Goal: Leave review/rating: Leave review/rating

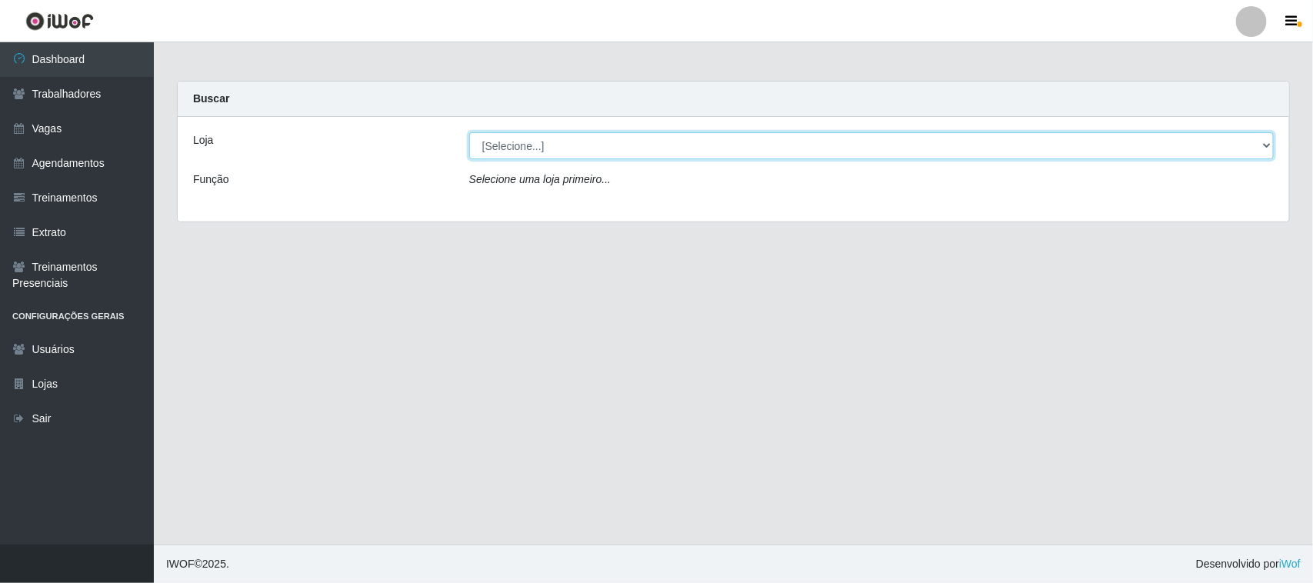
click at [574, 144] on select "[Selecione...] Nordestão - [GEOGRAPHIC_DATA]" at bounding box center [871, 145] width 805 height 27
select select "382"
click at [469, 132] on select "[Selecione...] Nordestão - [GEOGRAPHIC_DATA]" at bounding box center [871, 145] width 805 height 27
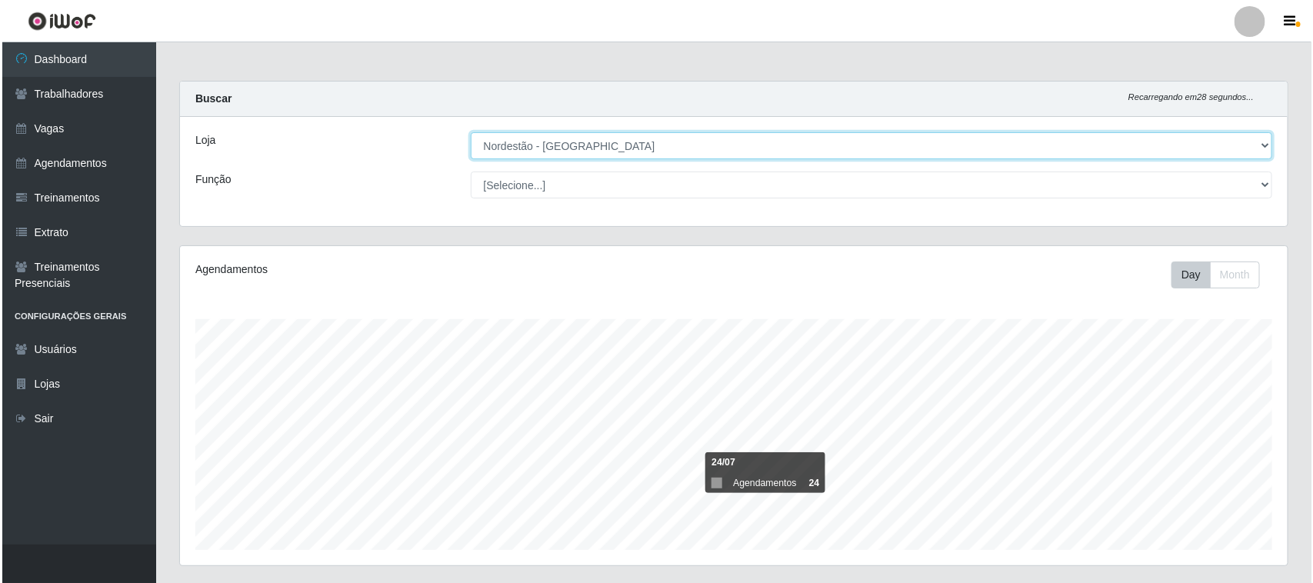
scroll to position [440, 0]
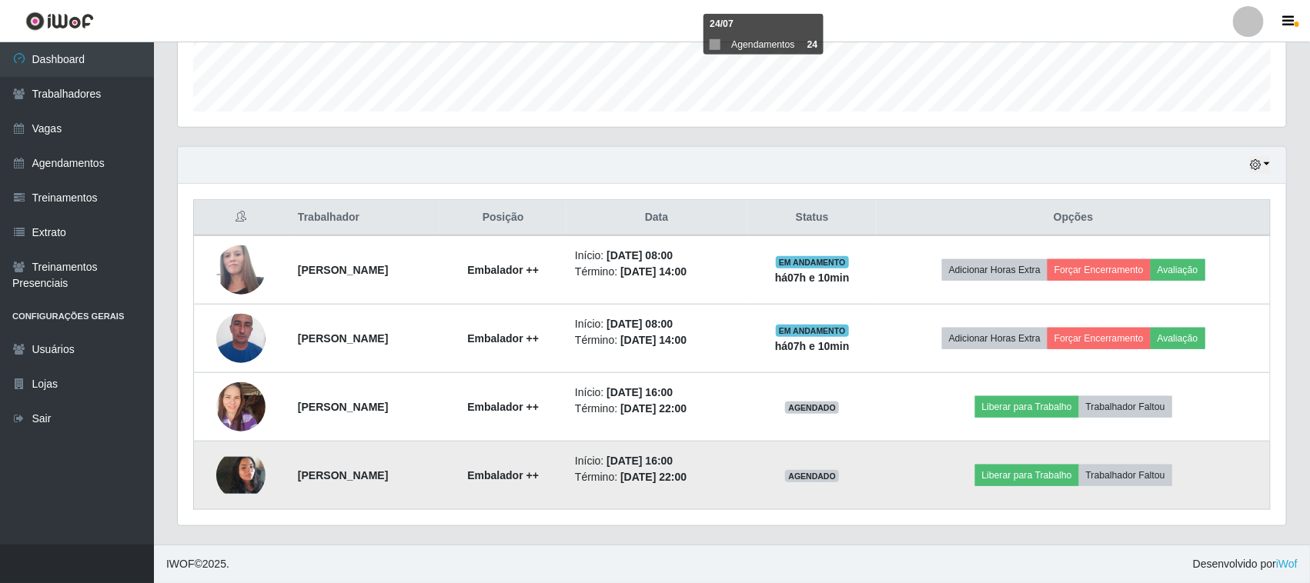
click at [254, 474] on img at bounding box center [240, 475] width 49 height 37
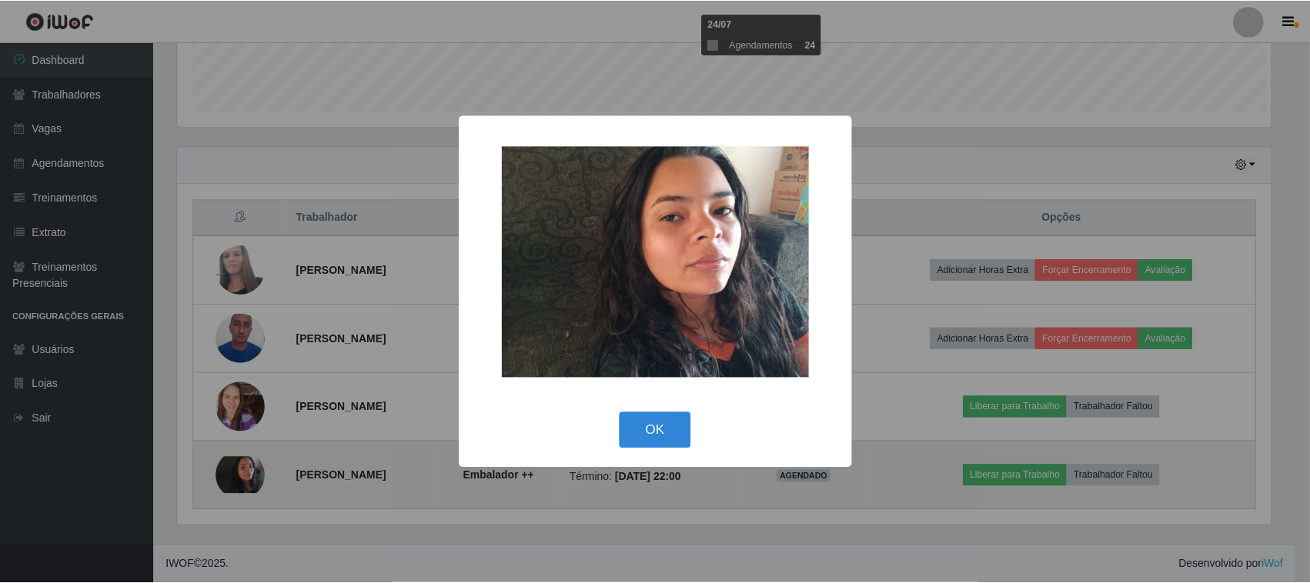
scroll to position [320, 1097]
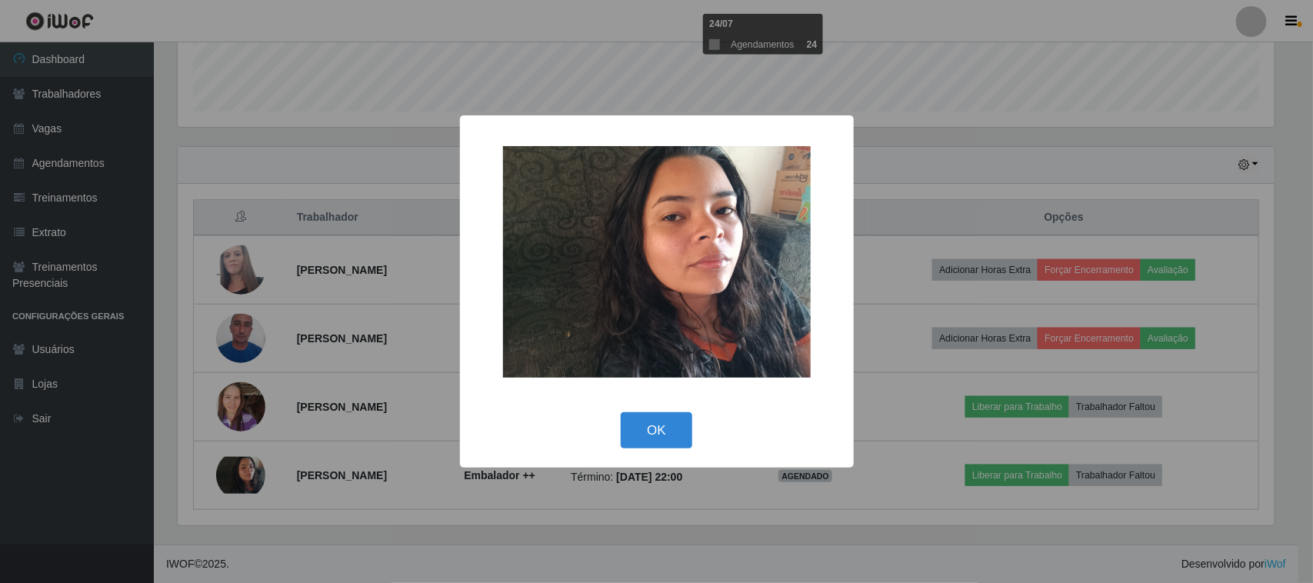
click at [383, 431] on div "× OK Cancel" at bounding box center [656, 291] width 1313 height 583
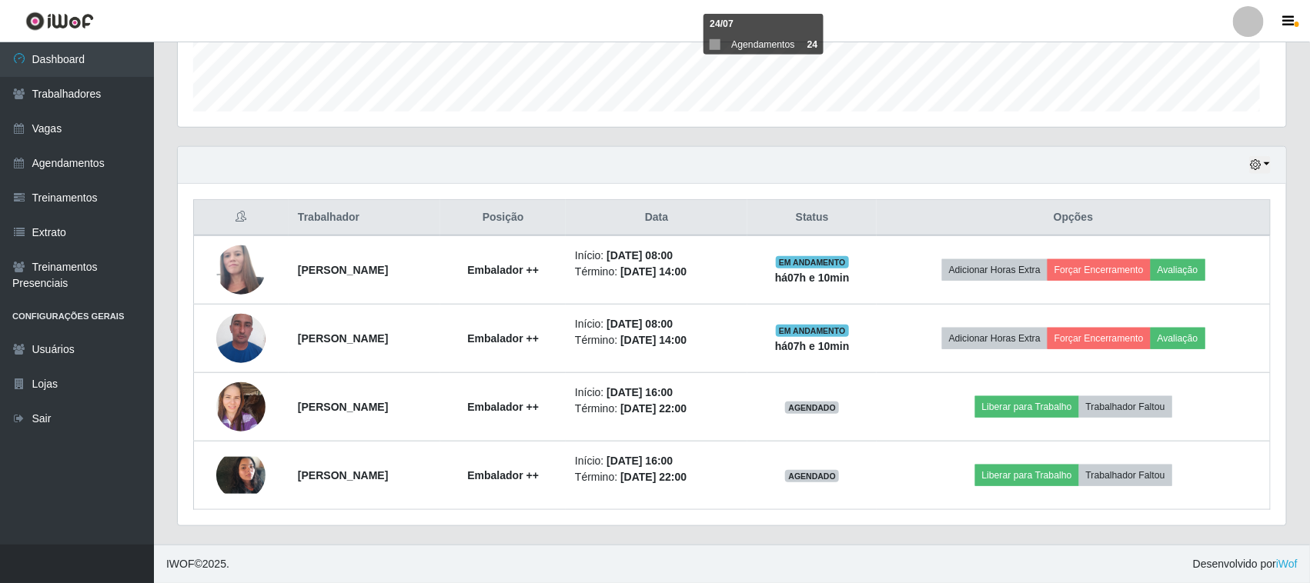
scroll to position [320, 1108]
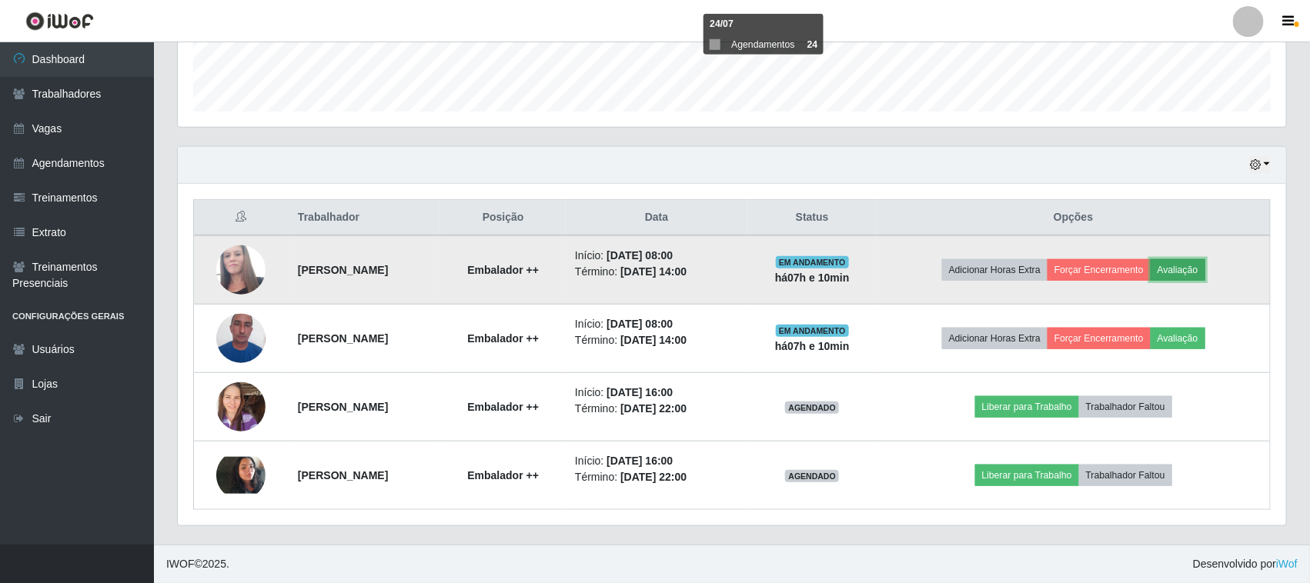
click at [1203, 270] on button "Avaliação" at bounding box center [1177, 270] width 55 height 22
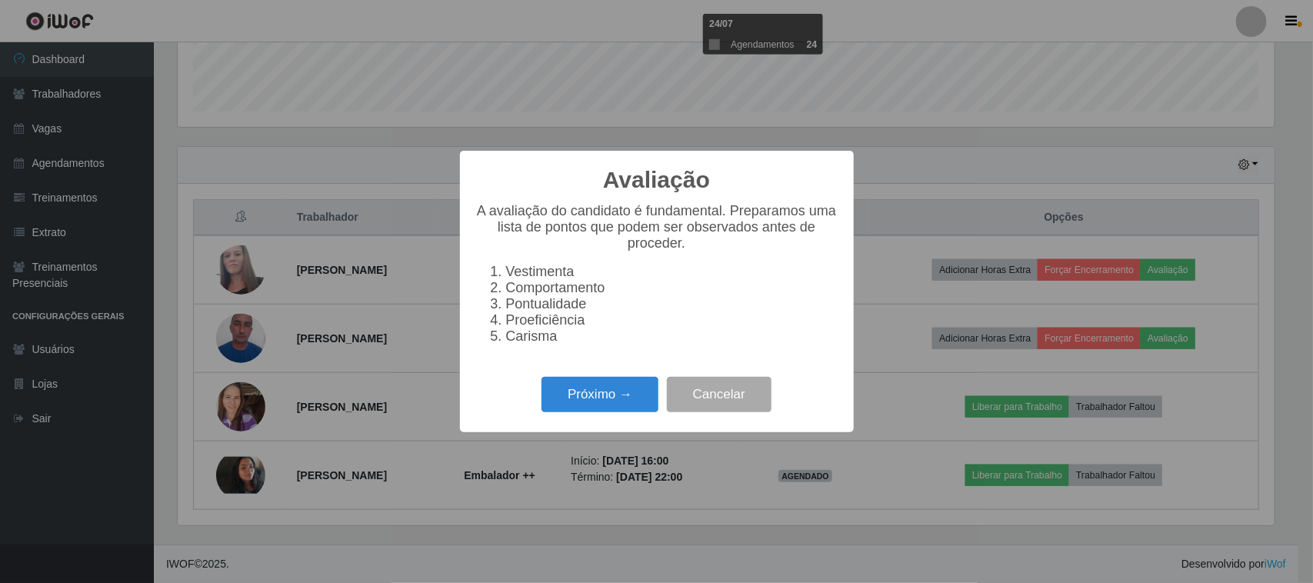
click at [979, 381] on div "Avaliação × A avaliação do candidato é fundamental. Preparamos uma lista de pon…" at bounding box center [656, 291] width 1313 height 583
click at [733, 413] on button "Cancelar" at bounding box center [719, 395] width 105 height 36
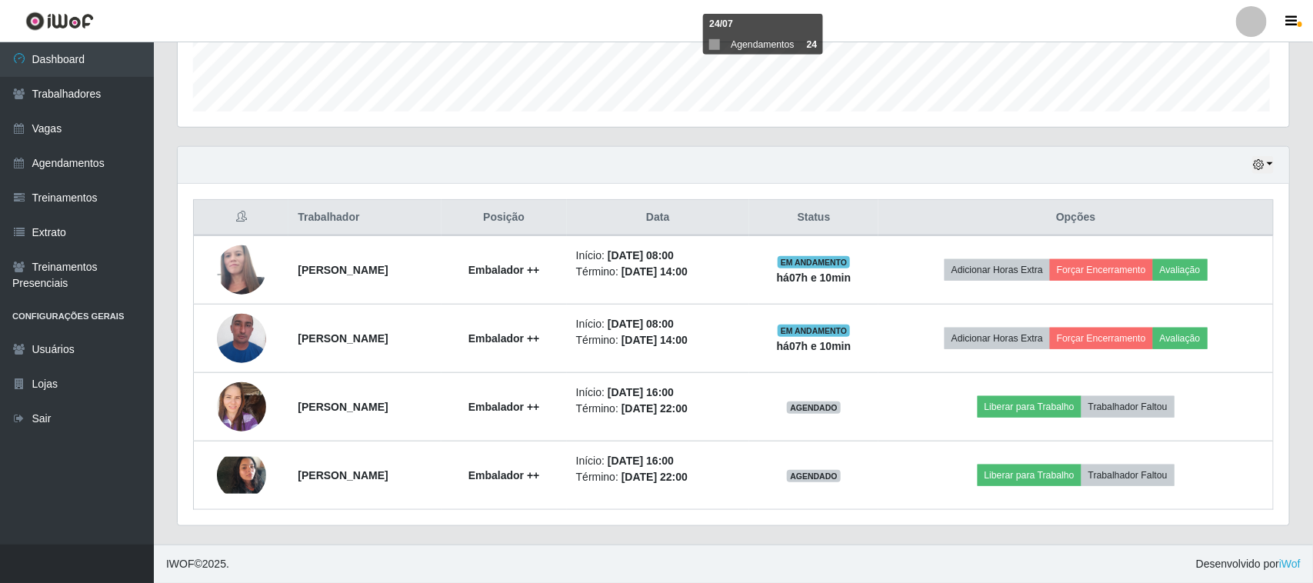
scroll to position [320, 1108]
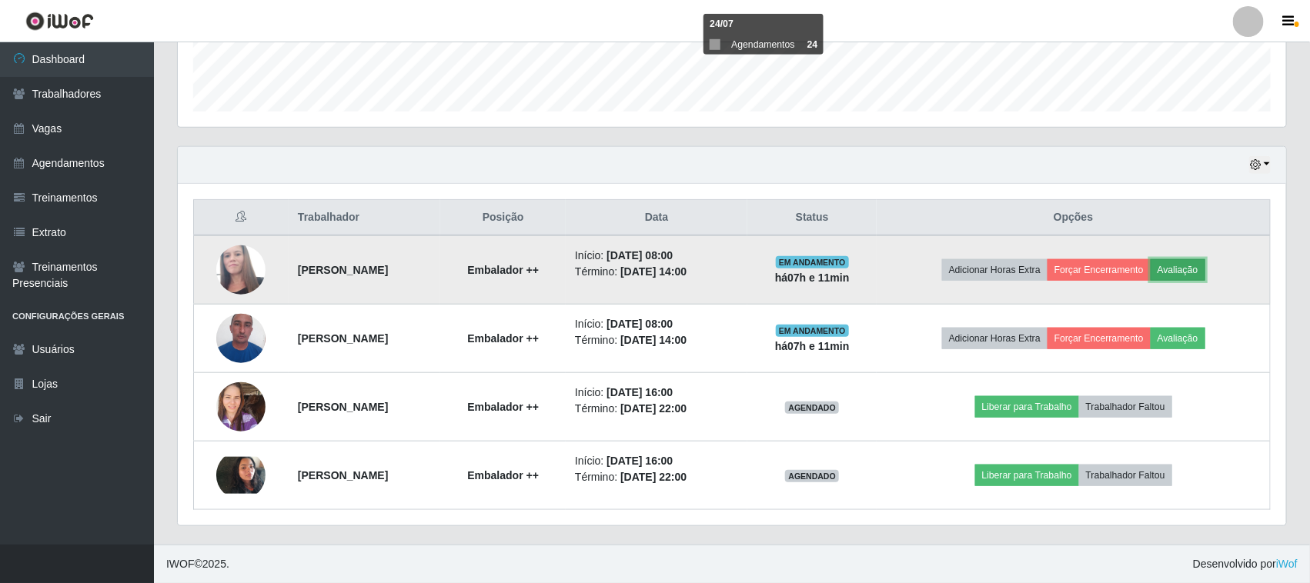
click at [1199, 263] on button "Avaliação" at bounding box center [1177, 270] width 55 height 22
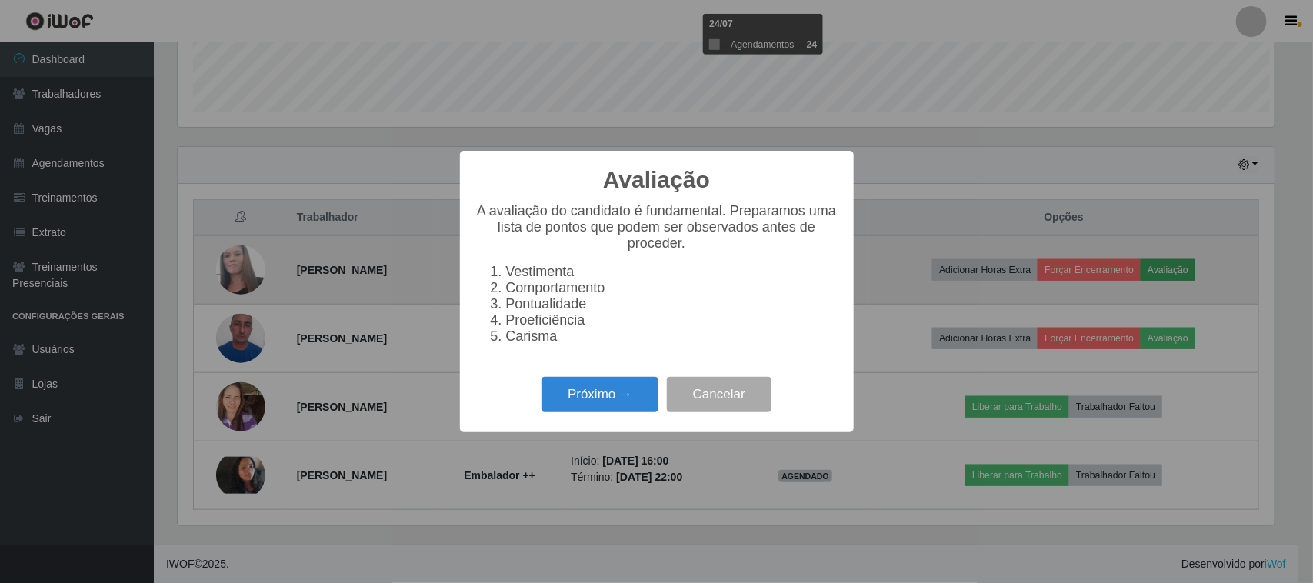
scroll to position [320, 1097]
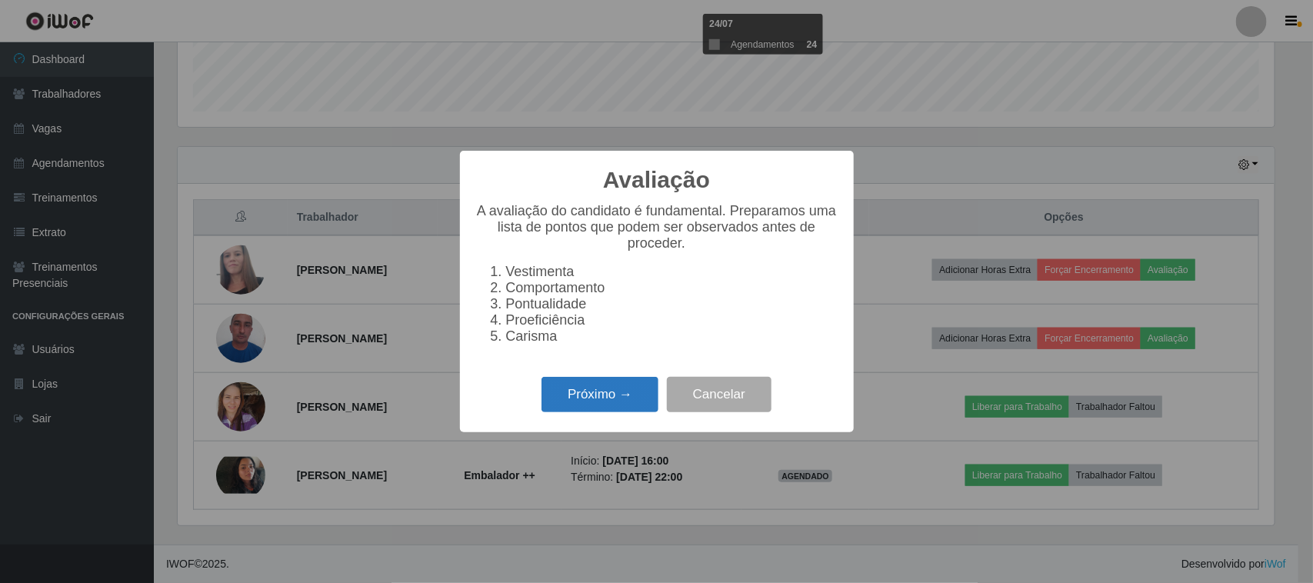
click at [549, 413] on button "Próximo →" at bounding box center [600, 395] width 117 height 36
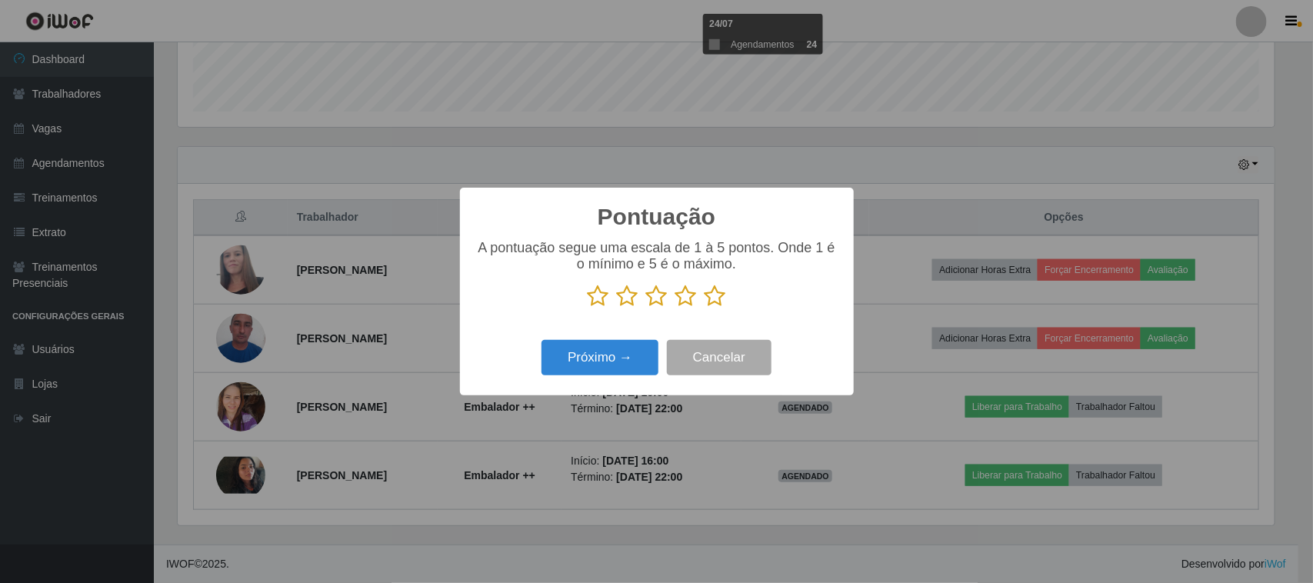
scroll to position [769155, 768376]
click at [722, 297] on icon at bounding box center [716, 296] width 22 height 23
click at [705, 308] on input "radio" at bounding box center [705, 308] width 0 height 0
click at [640, 350] on button "Próximo →" at bounding box center [600, 358] width 117 height 36
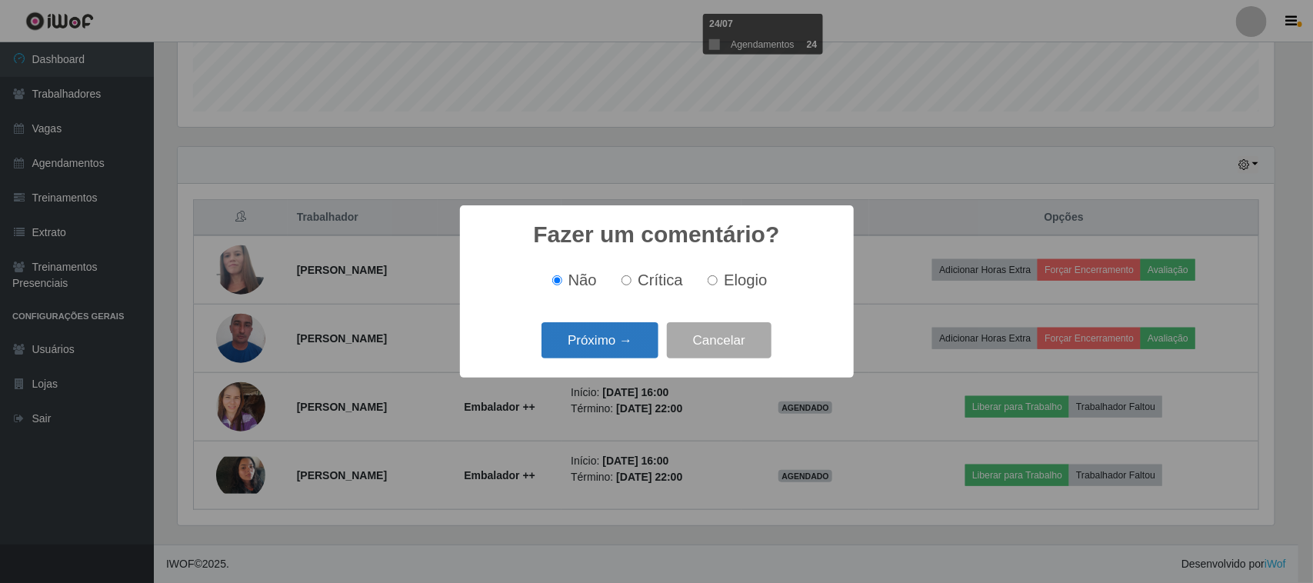
click at [626, 344] on button "Próximo →" at bounding box center [600, 340] width 117 height 36
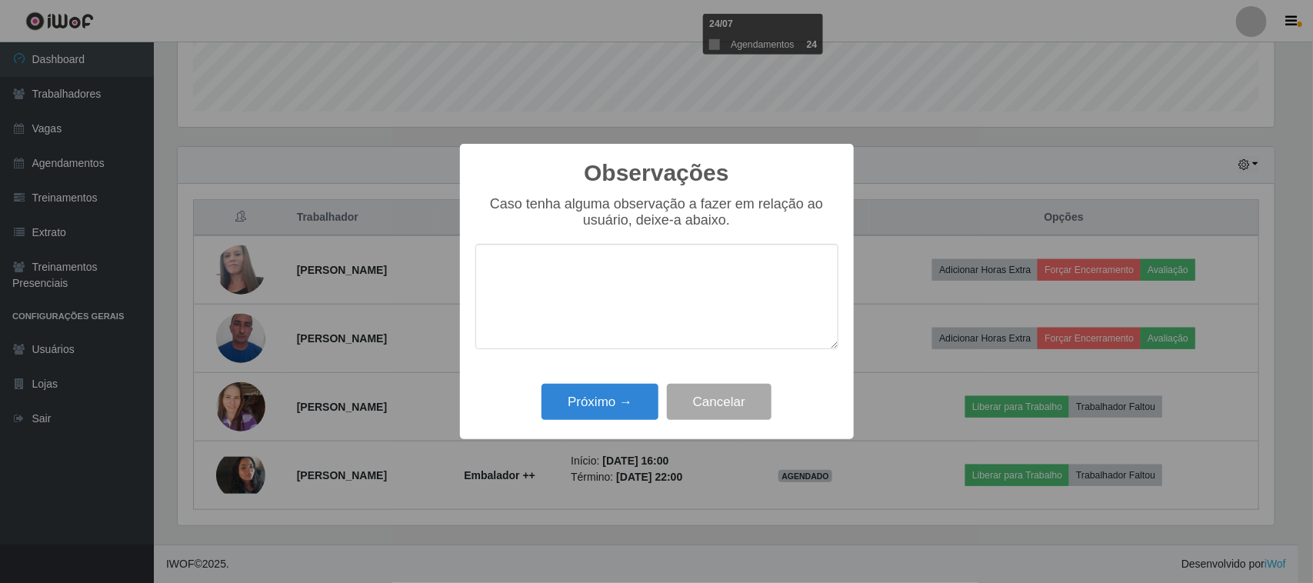
click at [624, 325] on textarea at bounding box center [657, 296] width 363 height 105
drag, startPoint x: 813, startPoint y: 275, endPoint x: 479, endPoint y: 266, distance: 333.3
click at [479, 266] on textarea "Colaborador desempenhou um bom trabalho." at bounding box center [657, 296] width 363 height 105
click at [727, 275] on textarea "Colaborador desempenhou um bom trabalho." at bounding box center [657, 296] width 363 height 105
type textarea "Colaborador desempenhou um bom trabalho."
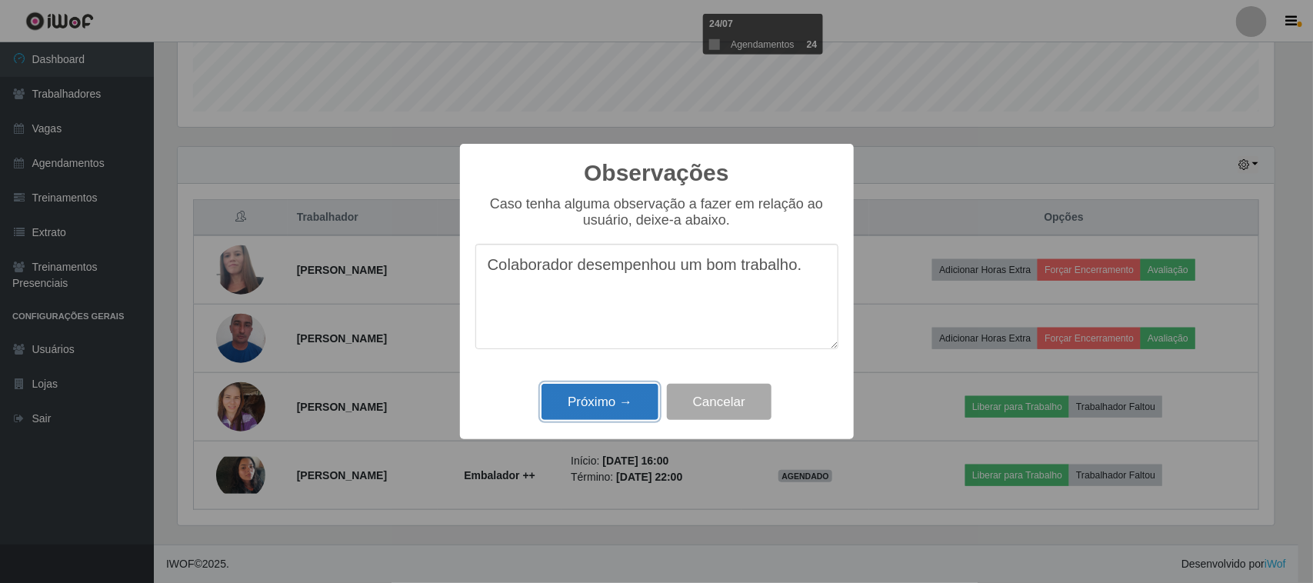
click at [636, 401] on button "Próximo →" at bounding box center [600, 402] width 117 height 36
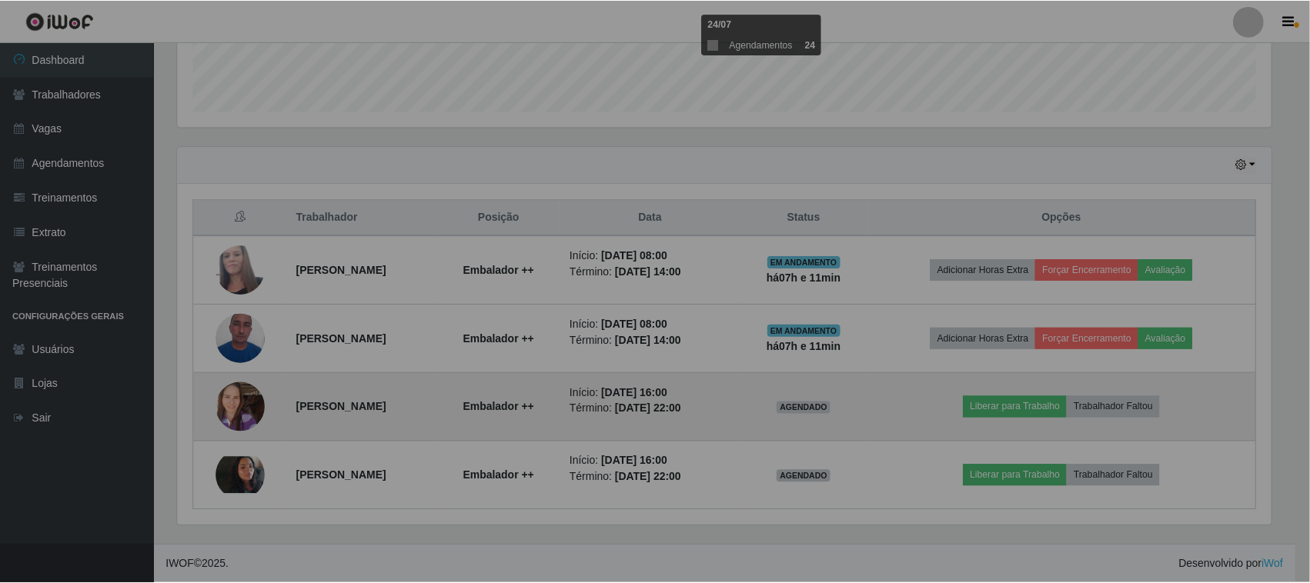
scroll to position [320, 1108]
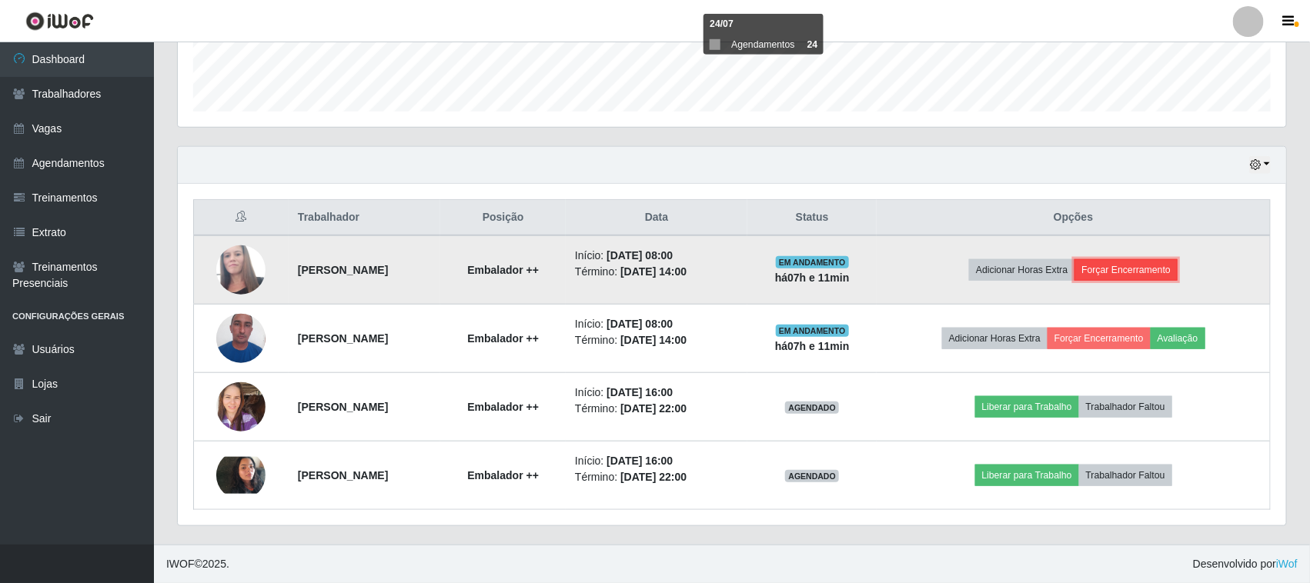
click at [1127, 269] on button "Forçar Encerramento" at bounding box center [1125, 270] width 103 height 22
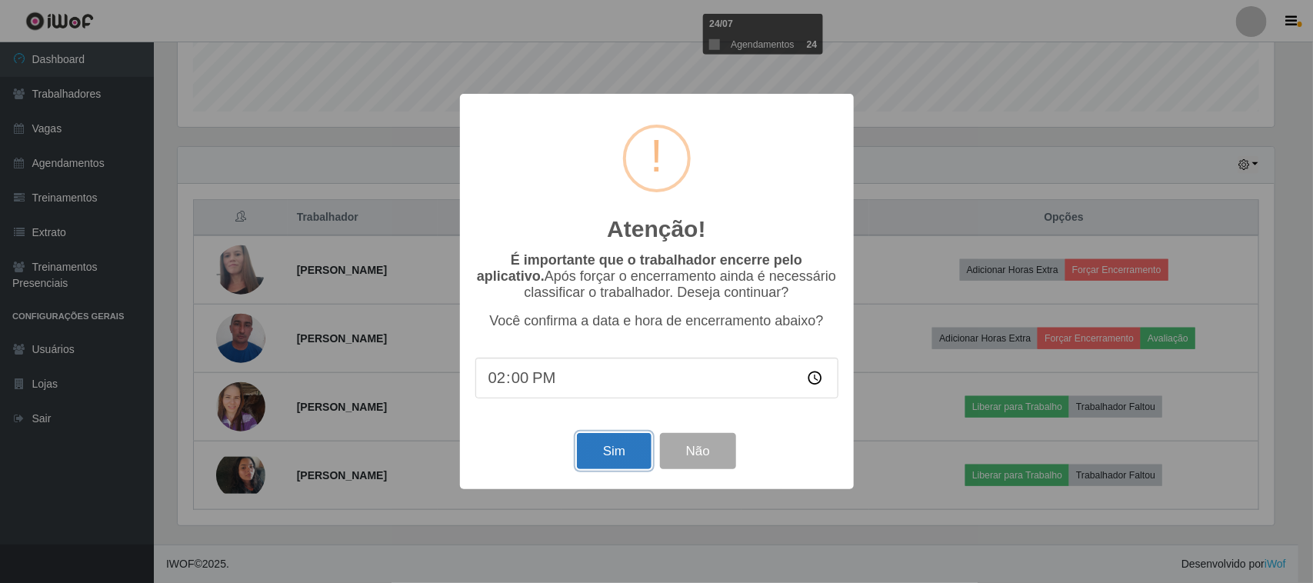
click at [604, 442] on button "Sim" at bounding box center [614, 451] width 75 height 36
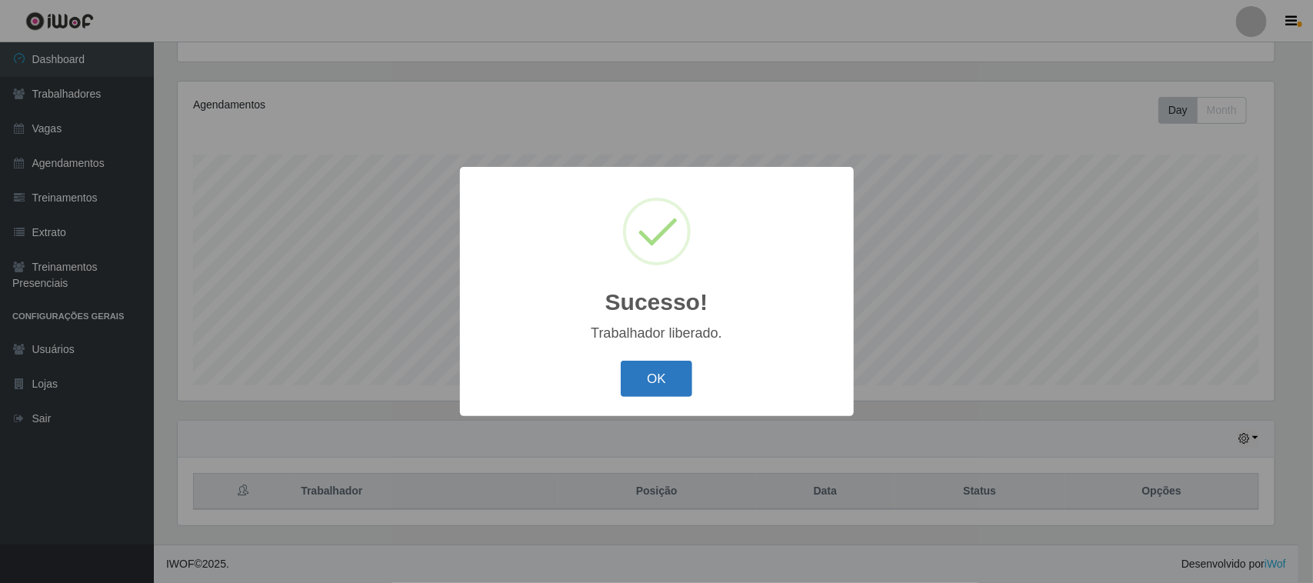
click at [659, 375] on button "OK" at bounding box center [657, 379] width 72 height 36
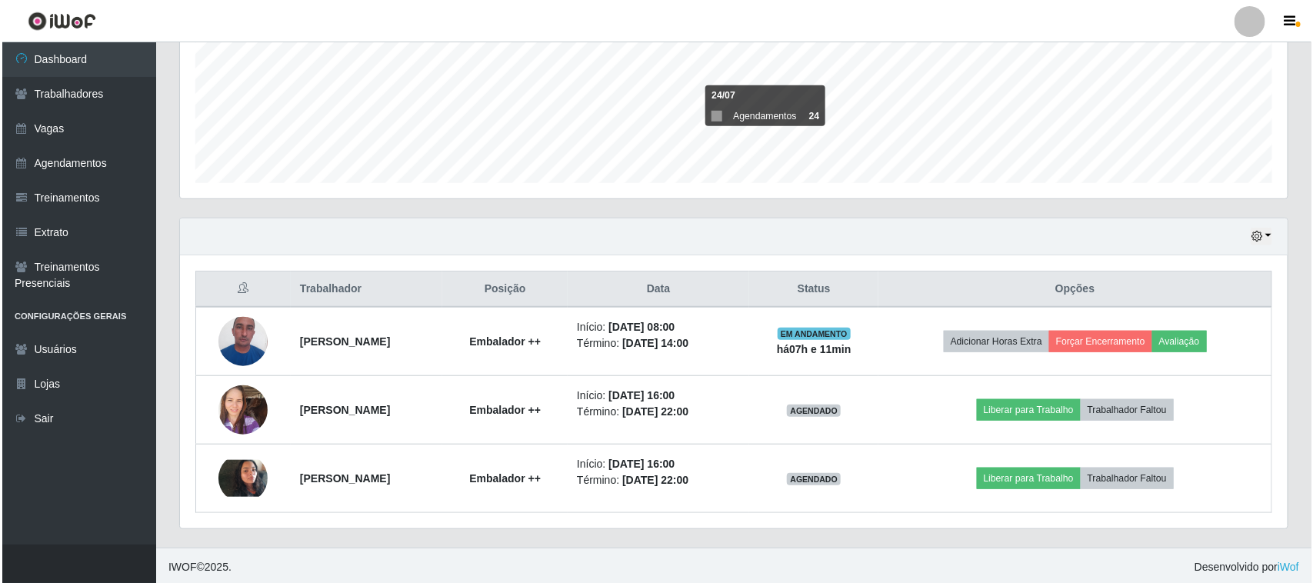
scroll to position [372, 0]
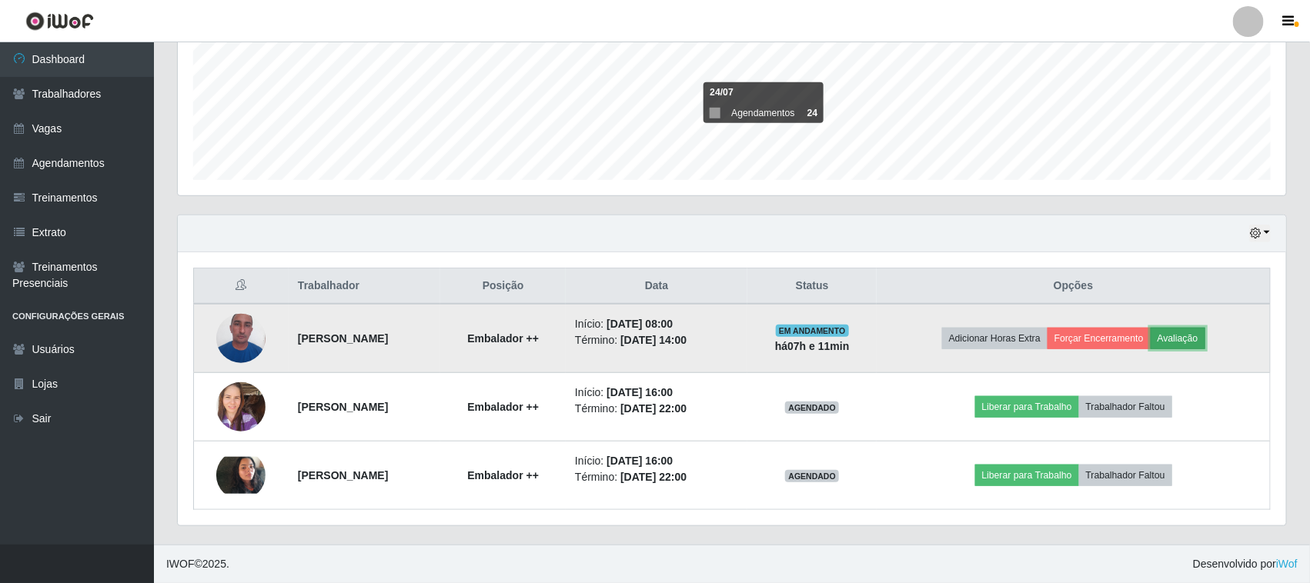
click at [1183, 341] on button "Avaliação" at bounding box center [1177, 339] width 55 height 22
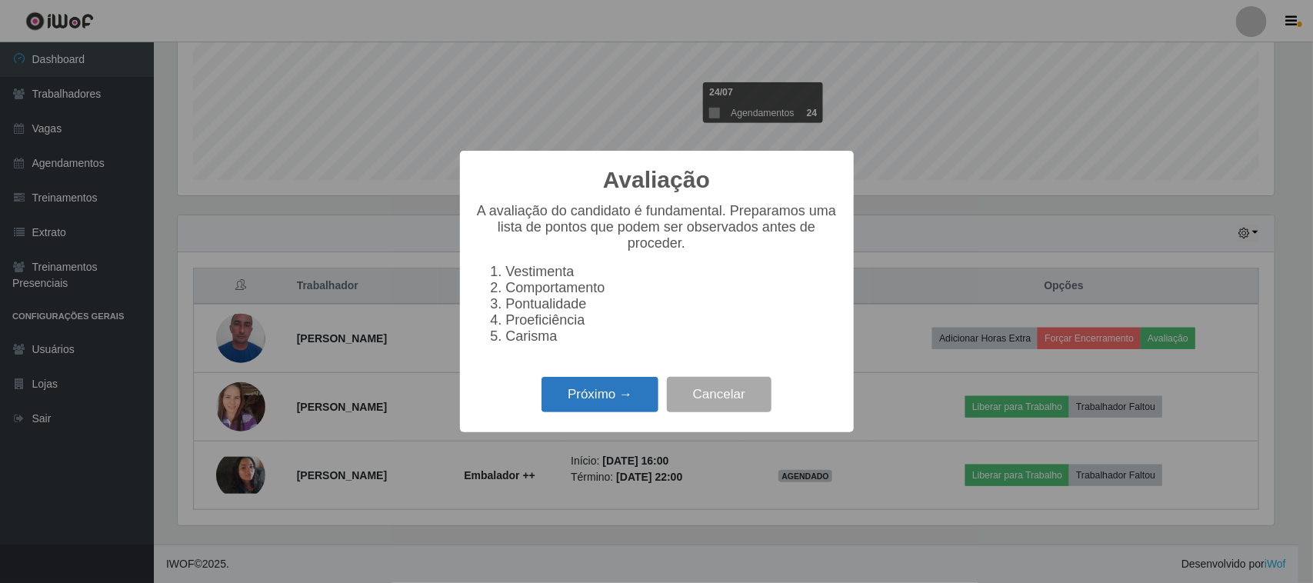
drag, startPoint x: 542, startPoint y: 391, endPoint x: 556, endPoint y: 394, distance: 14.2
click at [543, 392] on div "Próximo → Cancelar" at bounding box center [657, 394] width 363 height 44
click at [577, 399] on button "Próximo →" at bounding box center [600, 395] width 117 height 36
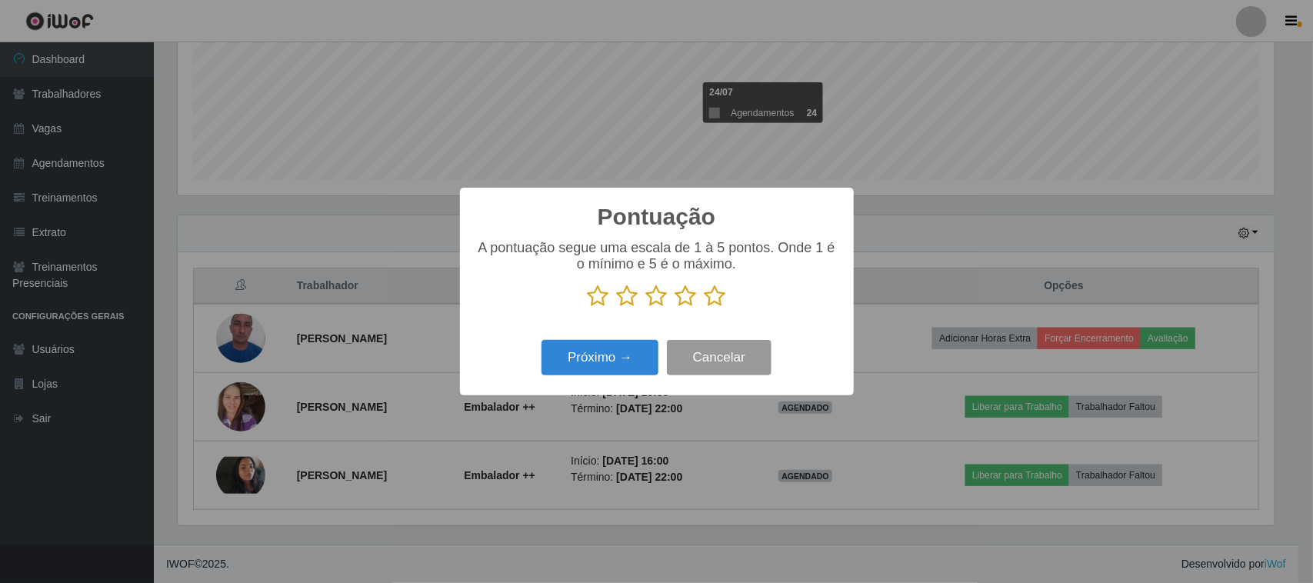
scroll to position [769155, 768376]
click at [721, 305] on icon at bounding box center [716, 296] width 22 height 23
click at [705, 308] on input "radio" at bounding box center [705, 308] width 0 height 0
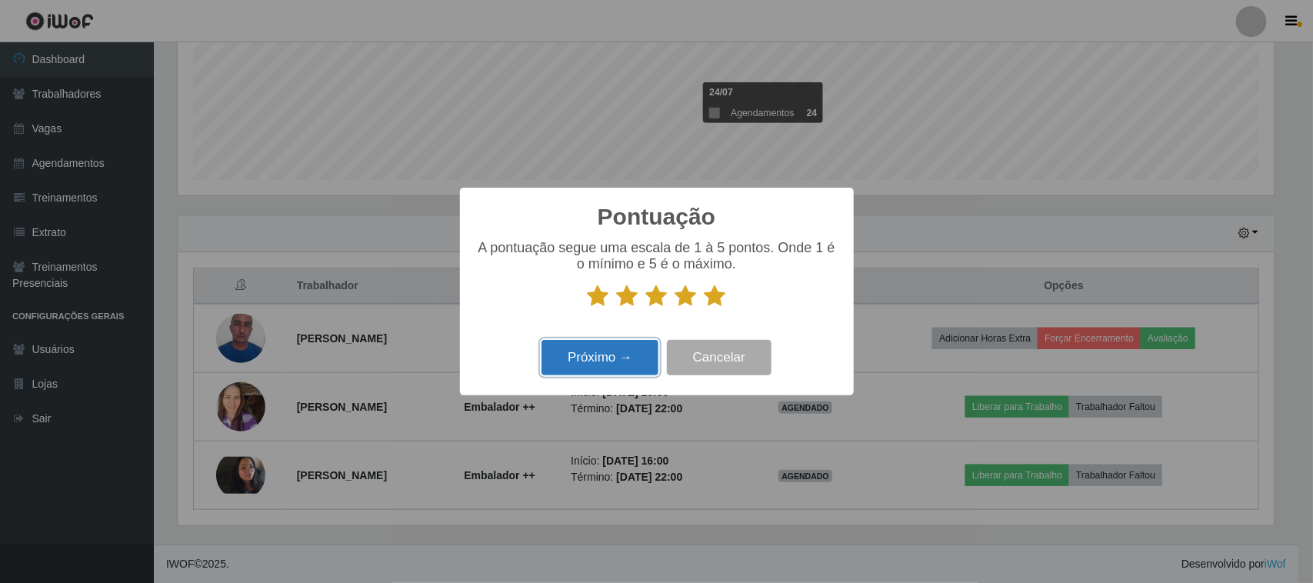
click at [600, 358] on button "Próximo →" at bounding box center [600, 358] width 117 height 36
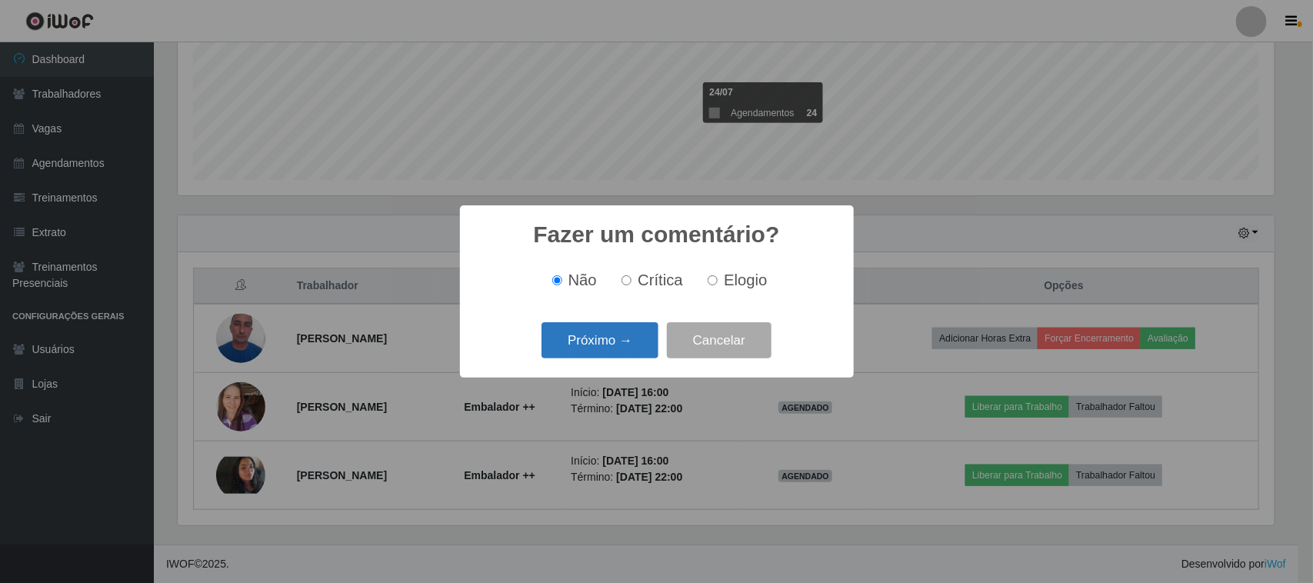
click at [616, 344] on button "Próximo →" at bounding box center [600, 340] width 117 height 36
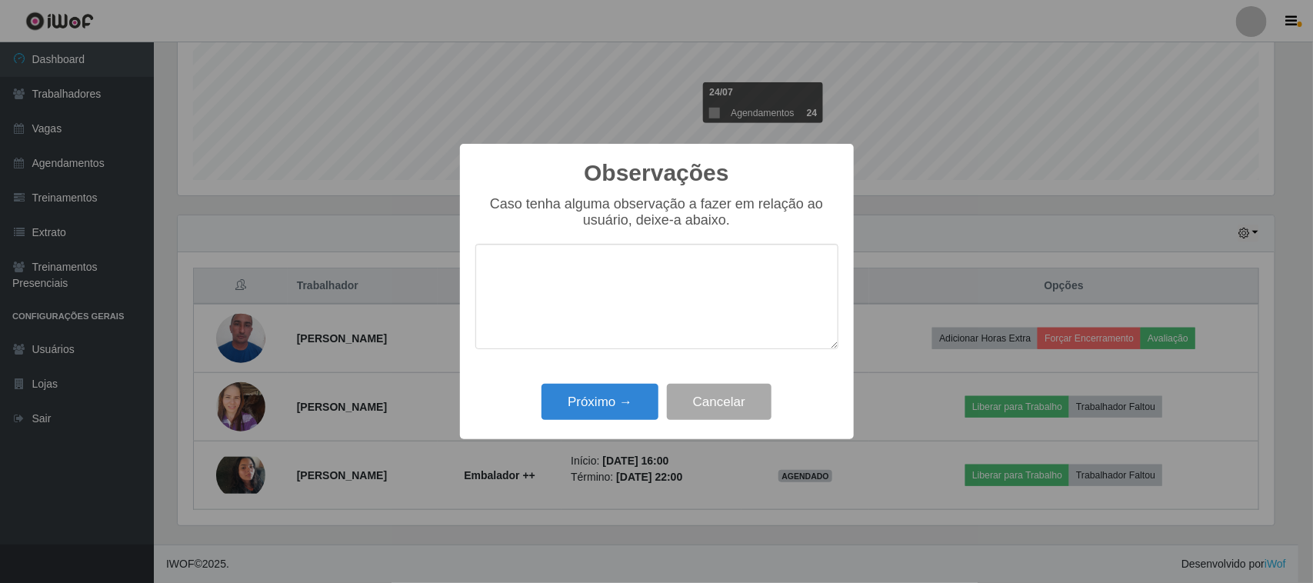
click at [640, 296] on textarea at bounding box center [657, 296] width 363 height 105
type textarea "Colaborador desempenhou um bom trabalho."
click at [624, 391] on button "Próximo →" at bounding box center [600, 402] width 117 height 36
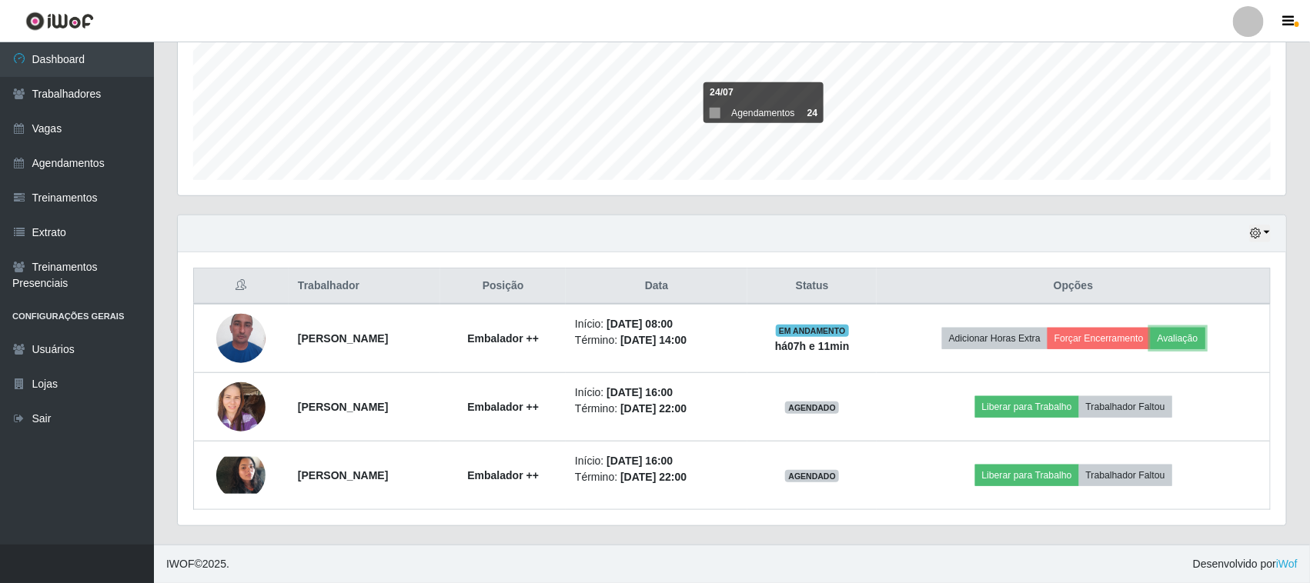
scroll to position [320, 1108]
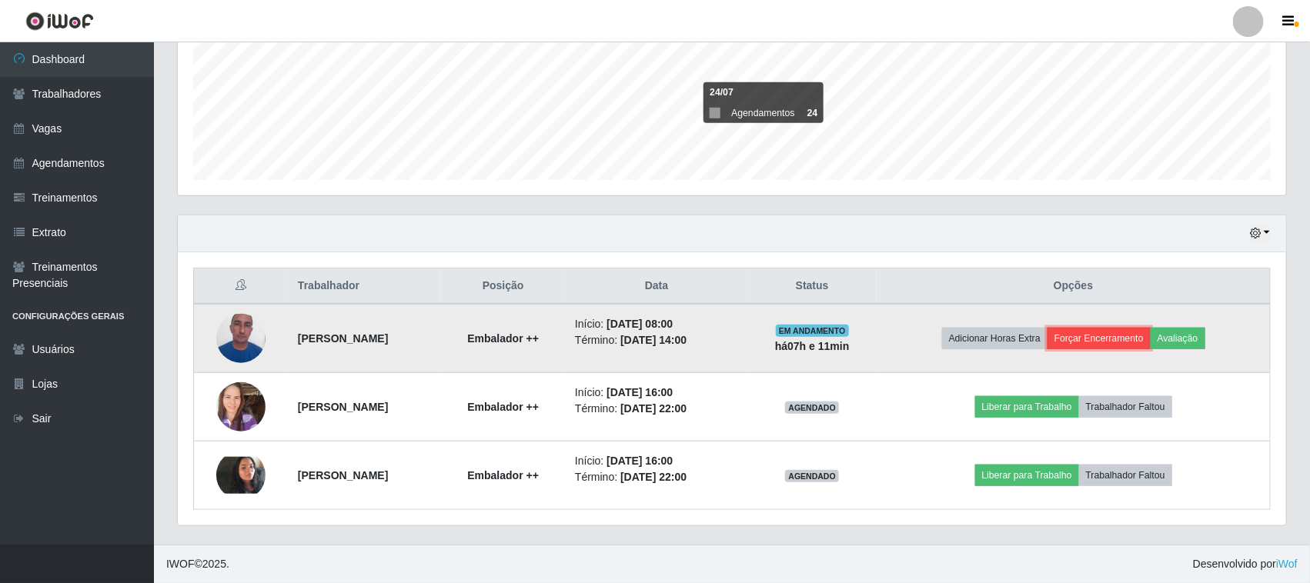
click at [1127, 335] on button "Forçar Encerramento" at bounding box center [1098, 339] width 103 height 22
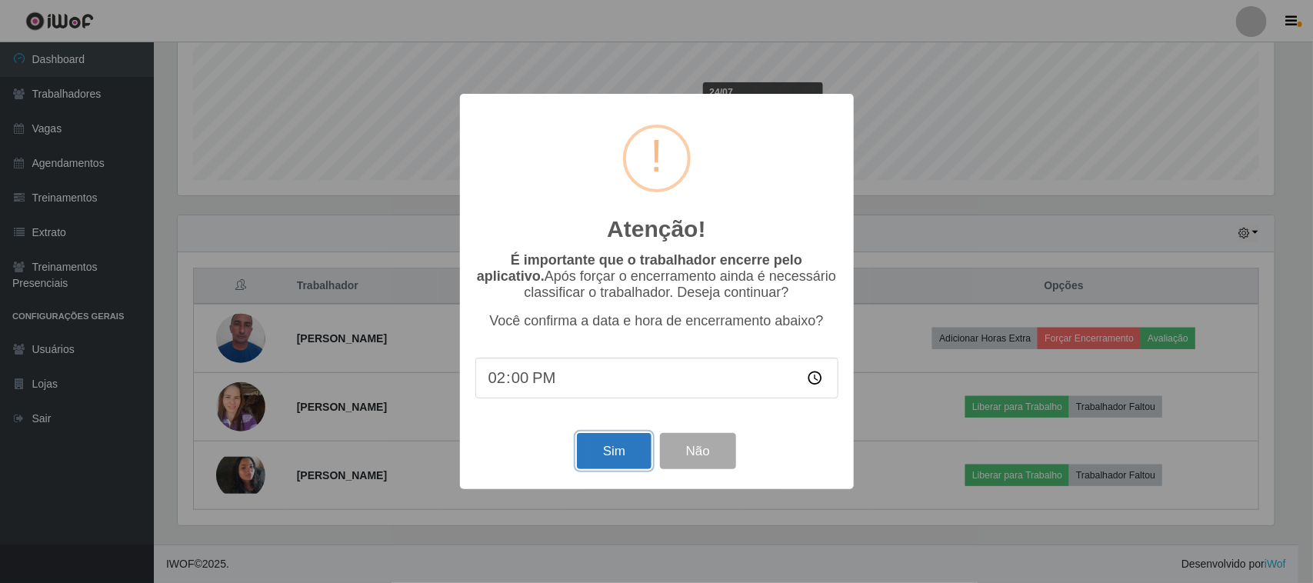
click at [620, 460] on button "Sim" at bounding box center [614, 451] width 75 height 36
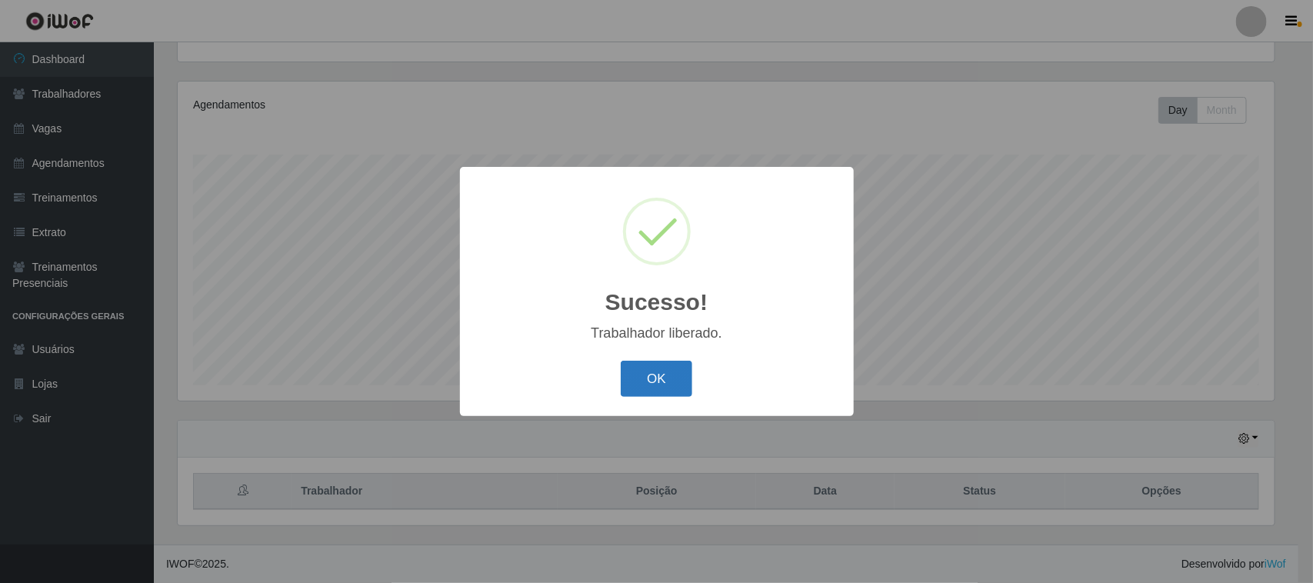
click at [658, 379] on button "OK" at bounding box center [657, 379] width 72 height 36
